Goal: Transaction & Acquisition: Purchase product/service

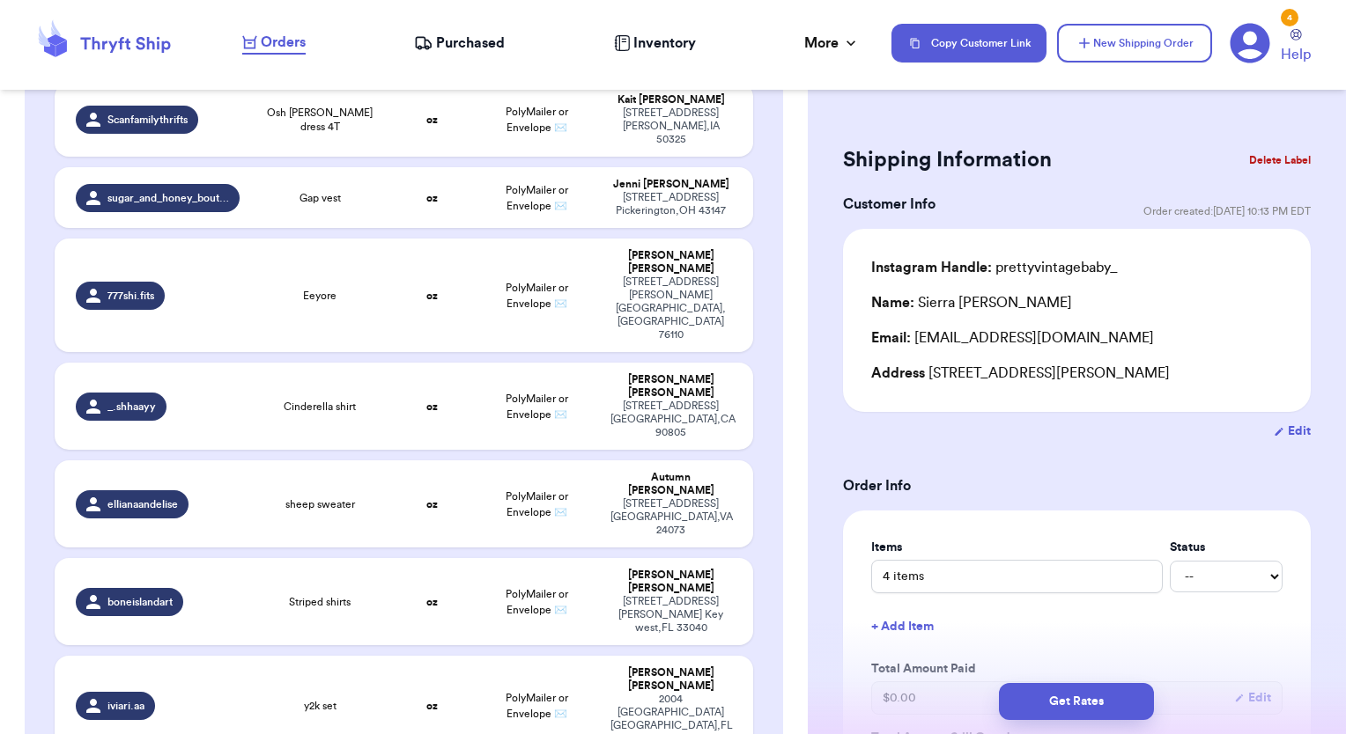
scroll to position [1889, 0]
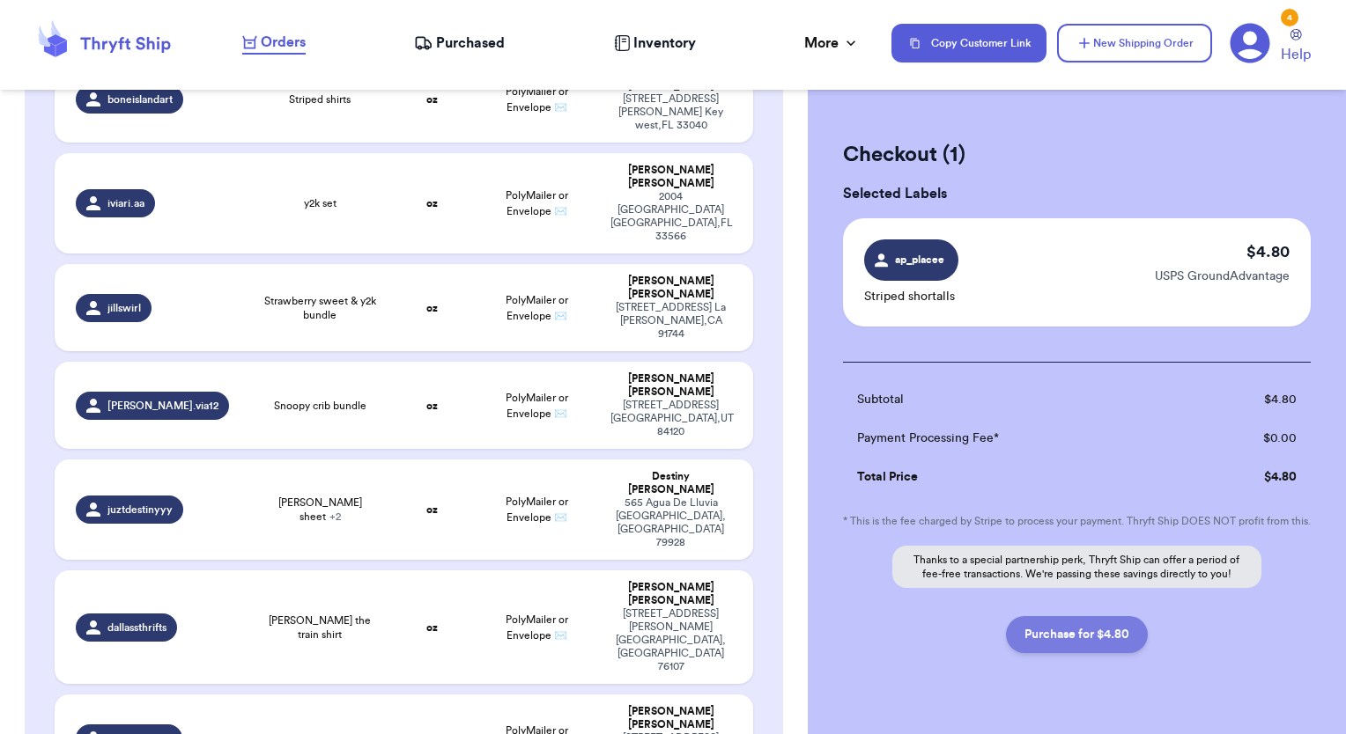
click at [1088, 653] on button "Purchase for $4.80" at bounding box center [1077, 634] width 142 height 37
click at [476, 33] on span "Purchased" at bounding box center [470, 43] width 69 height 21
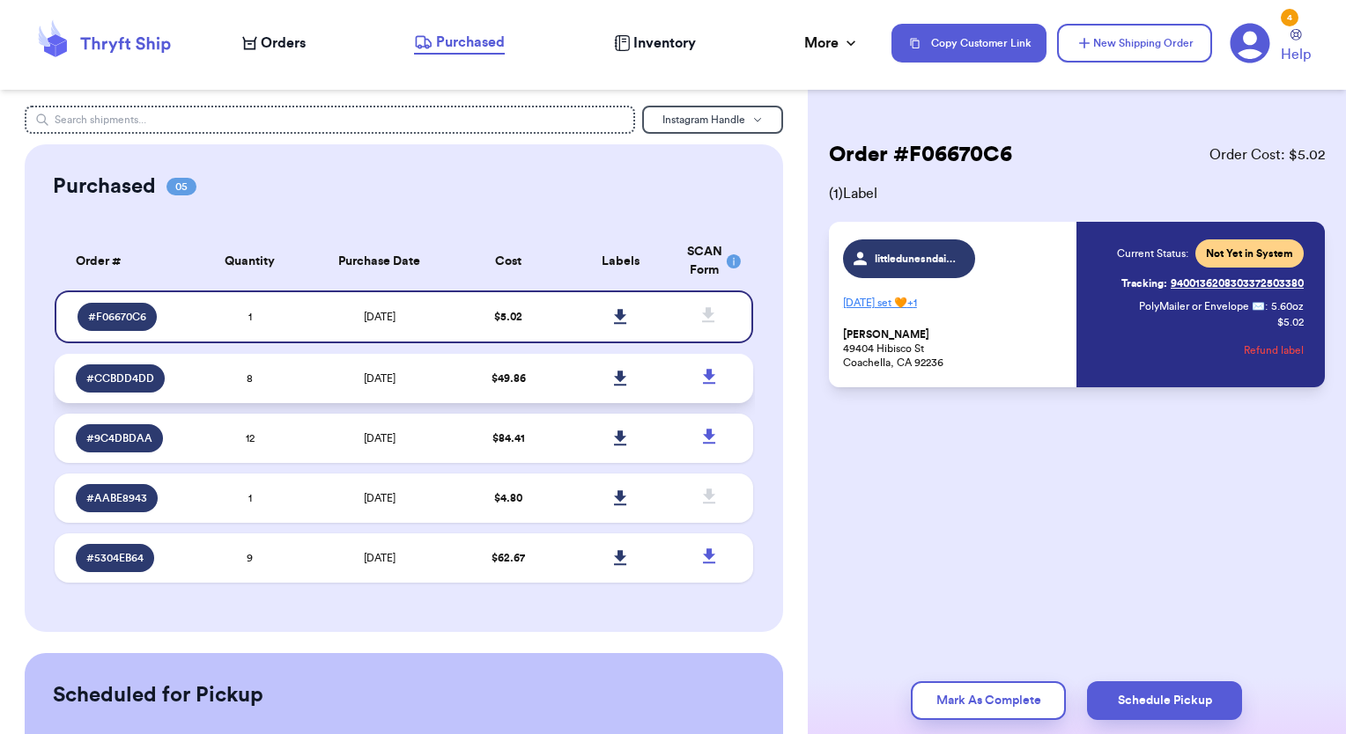
click at [614, 375] on icon at bounding box center [620, 378] width 12 height 15
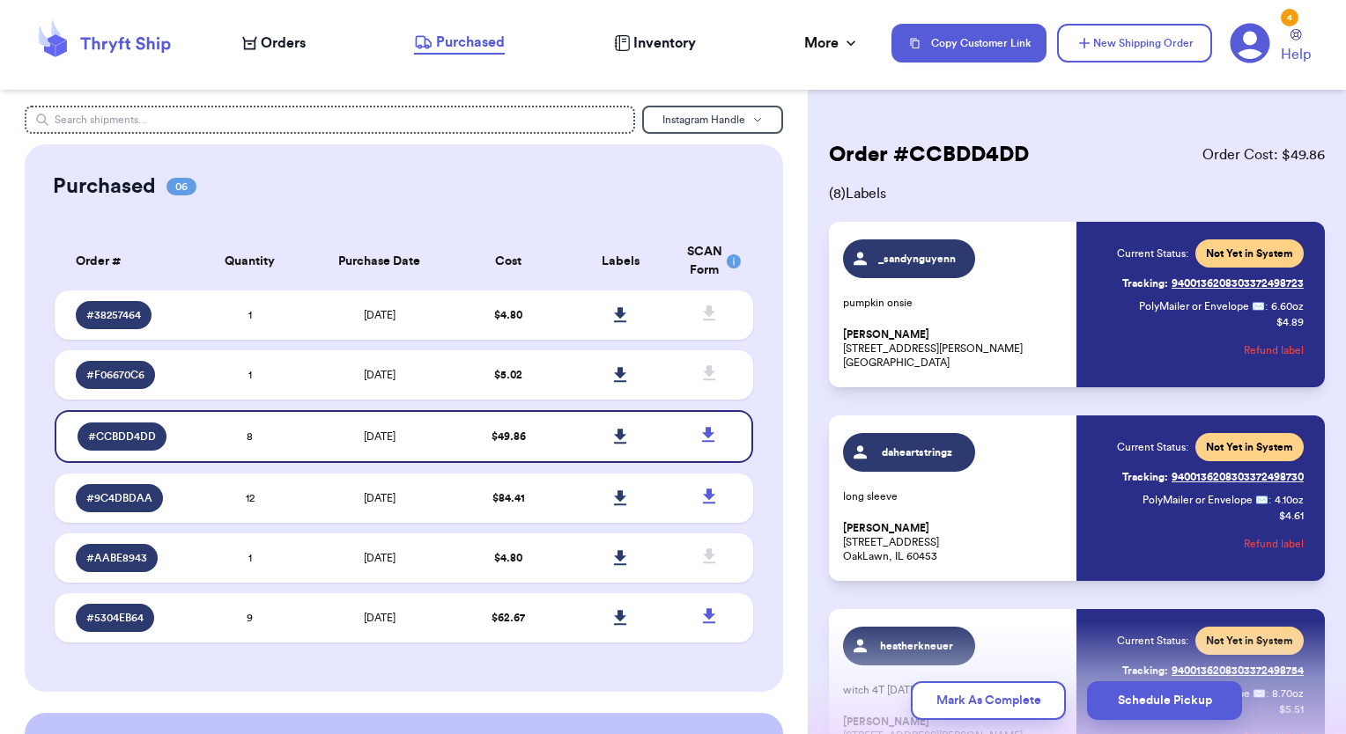
click at [1125, 354] on div "Current Status: Not Yet in System Tracking: 9400136208303372498723 PolyMailer o…" at bounding box center [1210, 305] width 187 height 130
click at [1125, 284] on span "Tracking:" at bounding box center [1145, 284] width 46 height 14
click at [614, 429] on icon at bounding box center [620, 437] width 13 height 16
click at [614, 371] on icon at bounding box center [620, 375] width 13 height 16
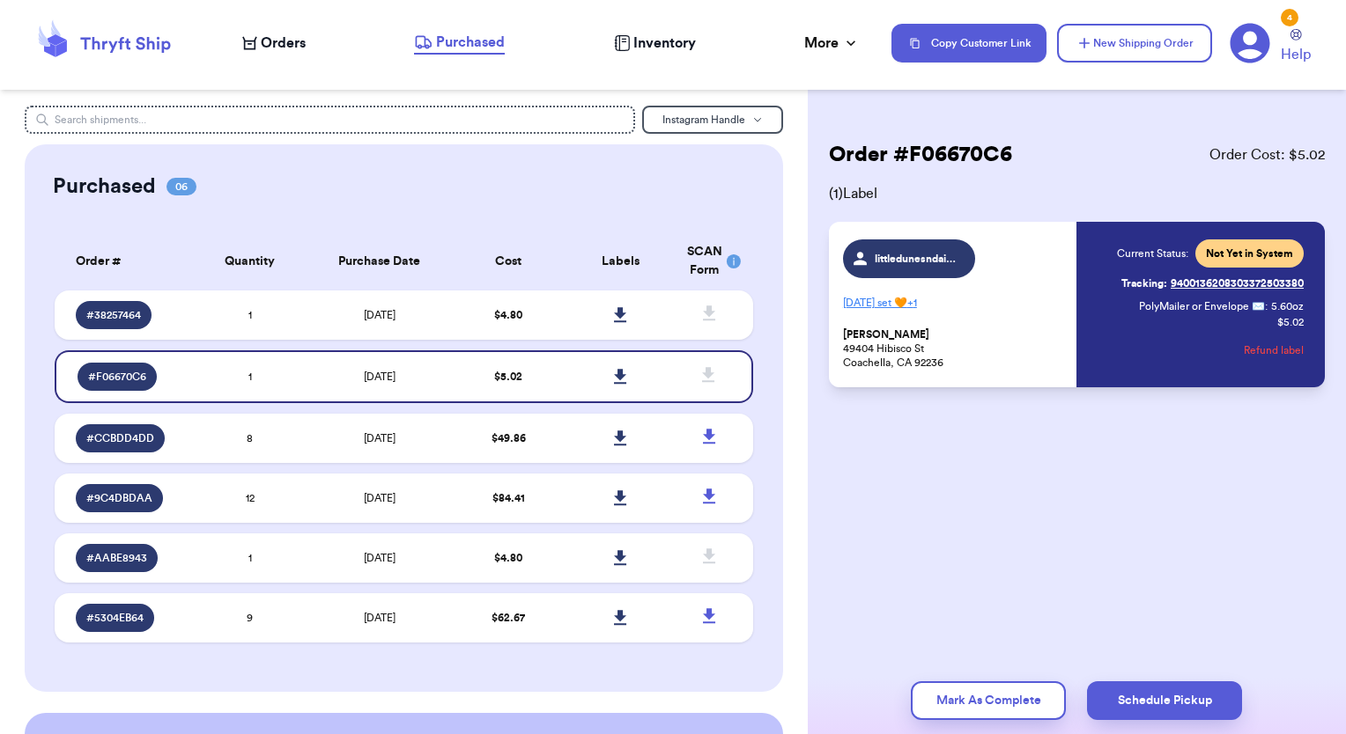
click at [874, 407] on div "Order # F06670C6 Order Cost: $ 5.02 ( 1 ) Label littledunesndaisies [DATE] set …" at bounding box center [1076, 317] width 538 height 423
click at [614, 375] on icon at bounding box center [620, 376] width 12 height 15
click at [606, 304] on link at bounding box center [620, 315] width 39 height 39
